Goal: Information Seeking & Learning: Check status

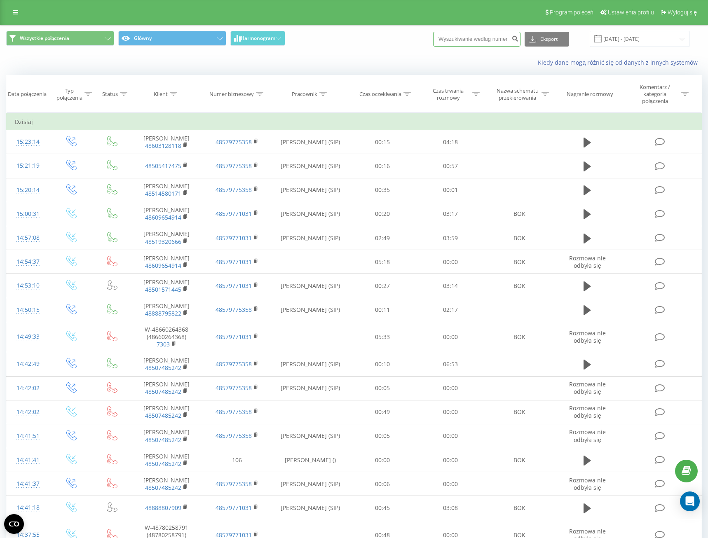
click at [471, 42] on input at bounding box center [476, 39] width 87 height 15
type input "606614458"
click at [517, 38] on icon "submit" at bounding box center [514, 37] width 7 height 5
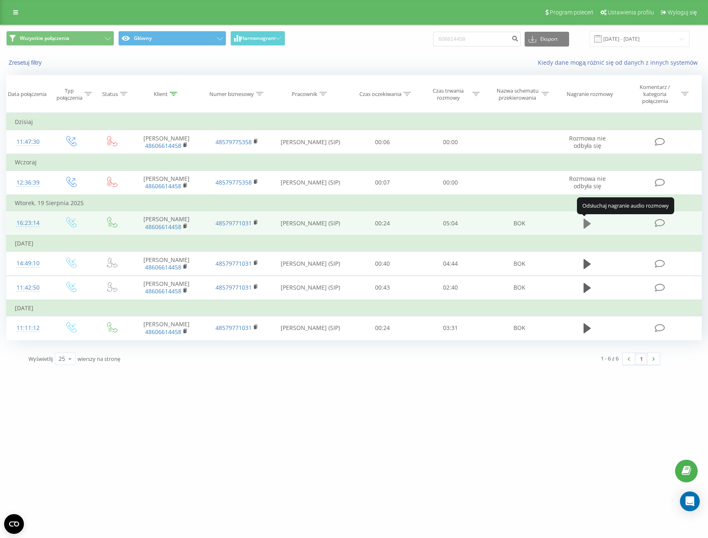
click at [585, 221] on icon at bounding box center [586, 223] width 7 height 10
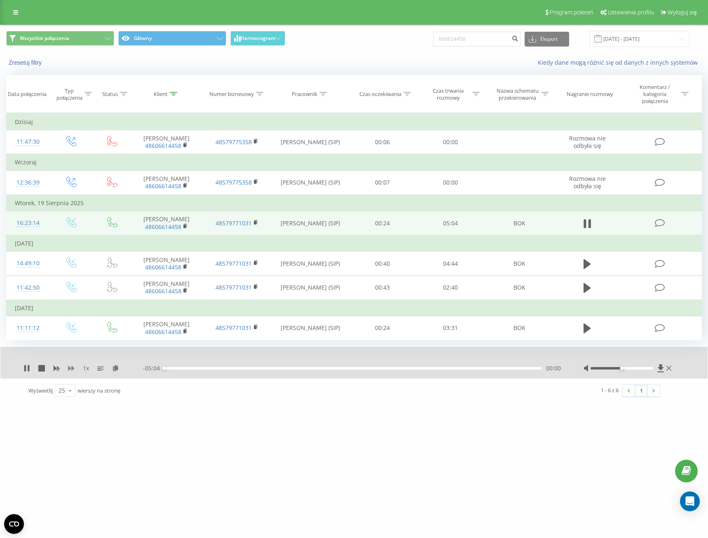
click at [69, 369] on icon at bounding box center [71, 368] width 7 height 5
click at [70, 369] on icon at bounding box center [71, 368] width 7 height 5
